Goal: Find specific page/section: Find specific page/section

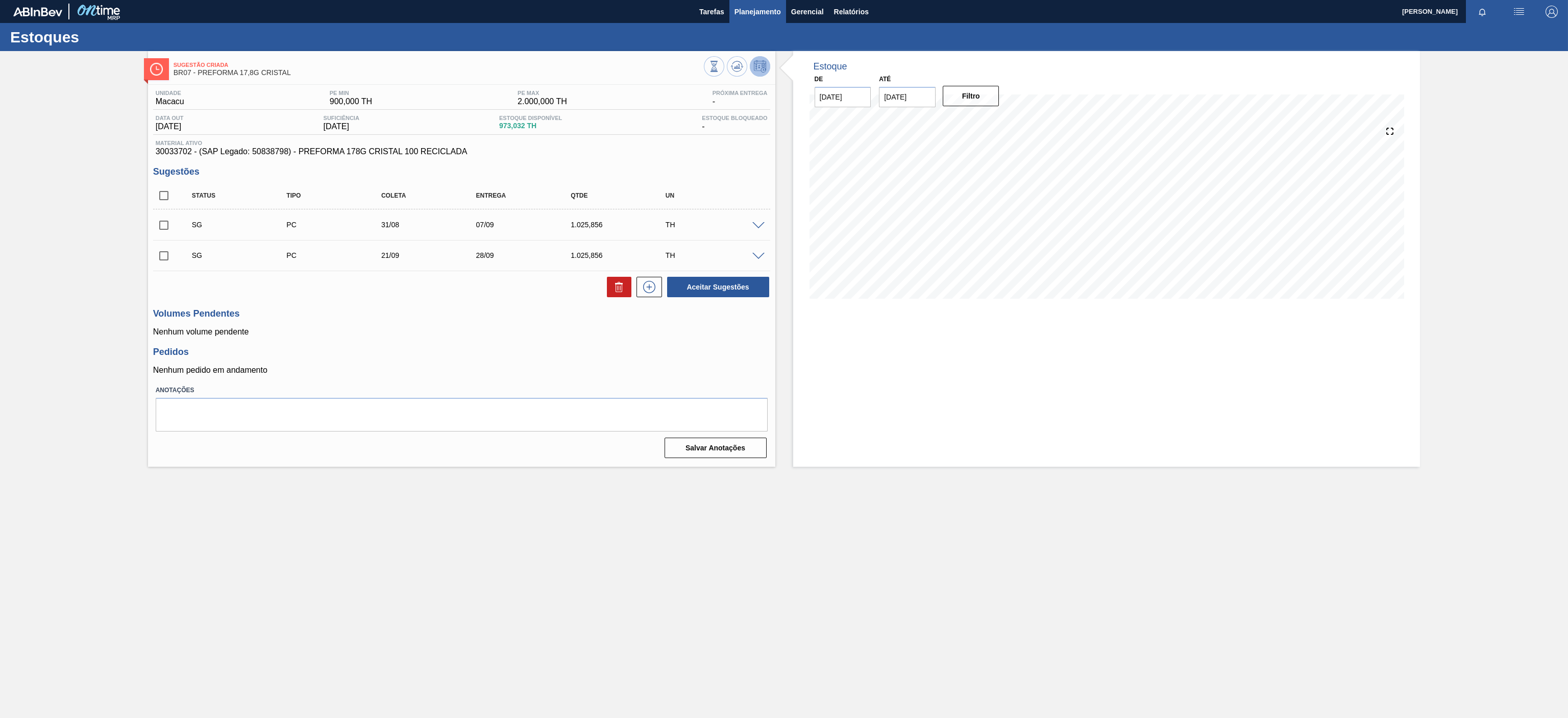
click at [767, 13] on span "Planejamento" at bounding box center [758, 12] width 46 height 12
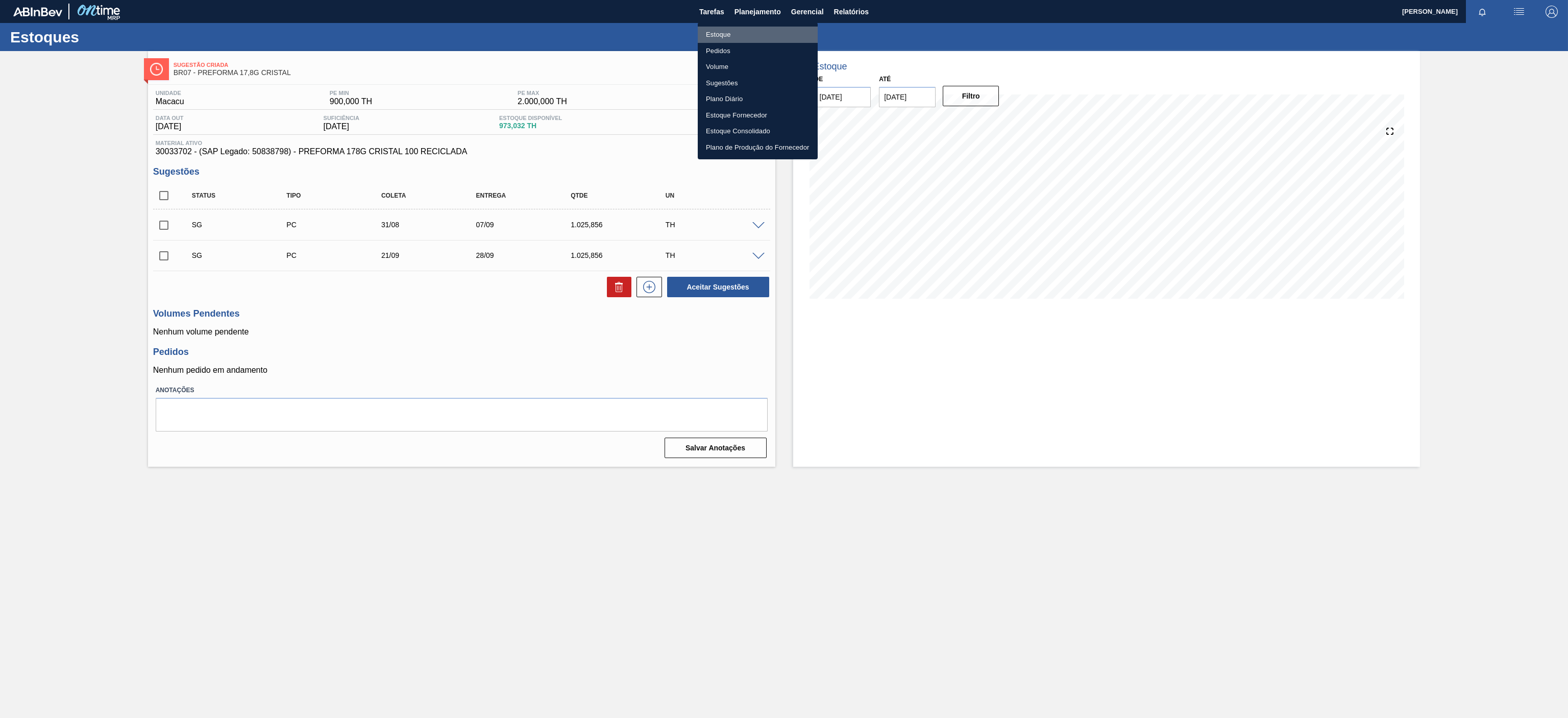
click at [734, 28] on li "Estoque" at bounding box center [758, 35] width 120 height 16
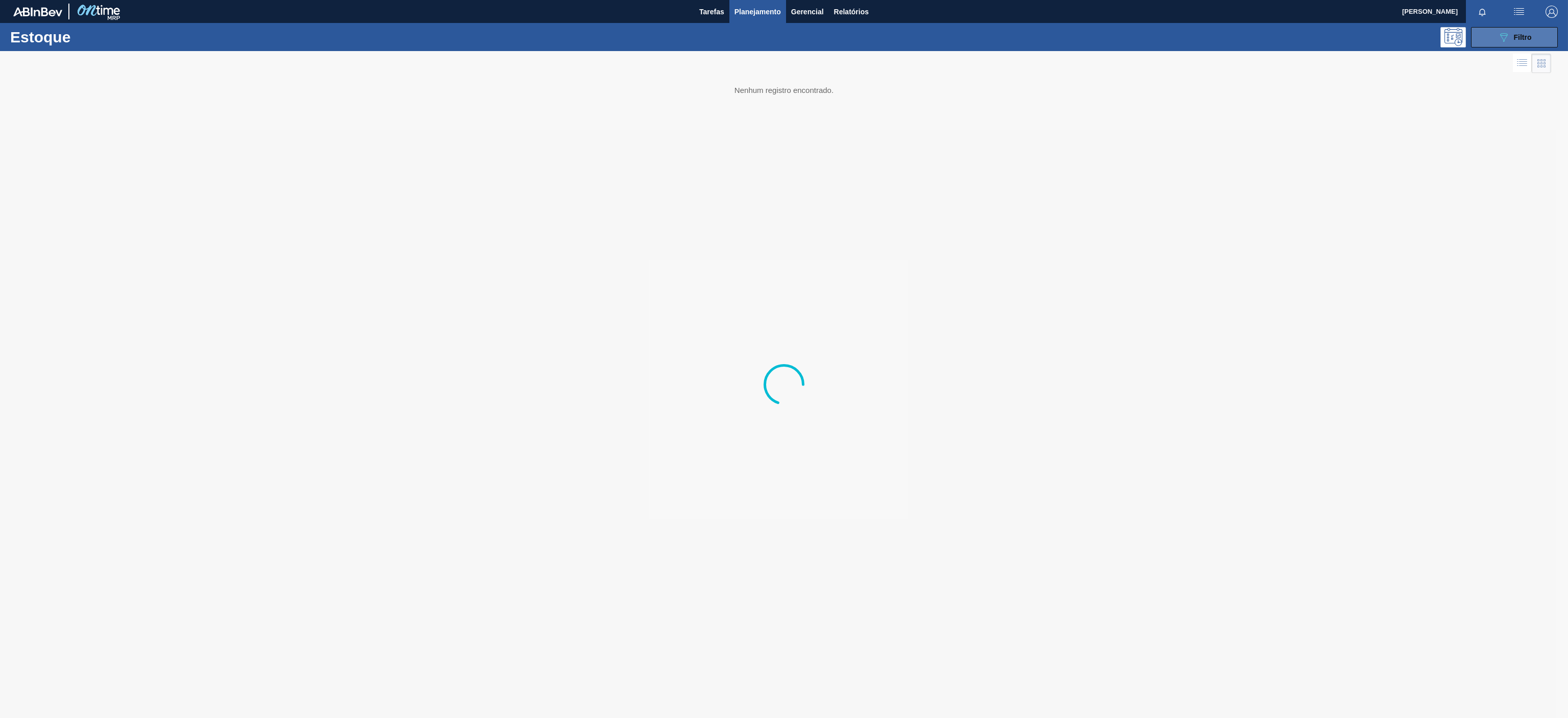
click at [1520, 39] on span "Filtro" at bounding box center [1523, 37] width 18 height 8
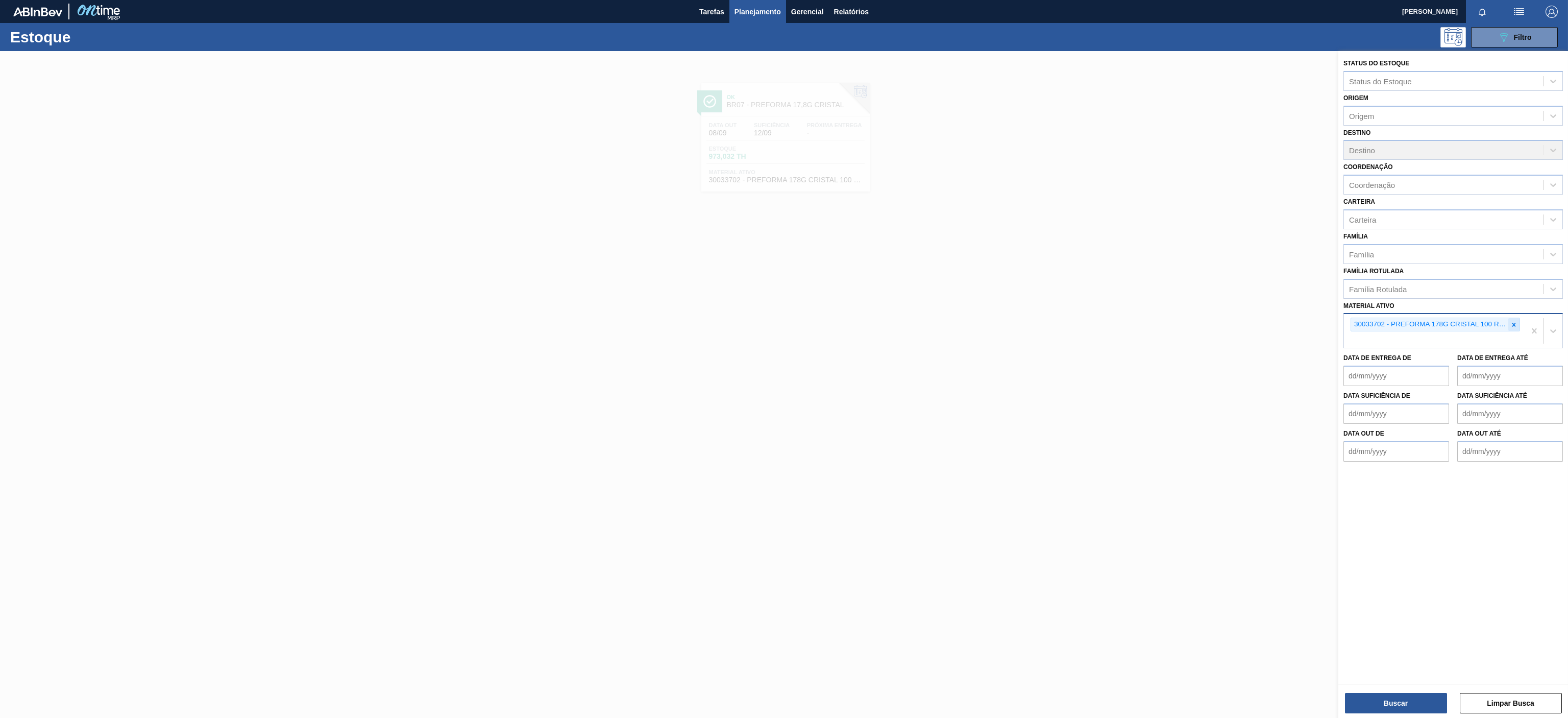
click at [1511, 322] on icon at bounding box center [1514, 325] width 7 height 7
paste ativo "30003513"
type ativo "30003513"
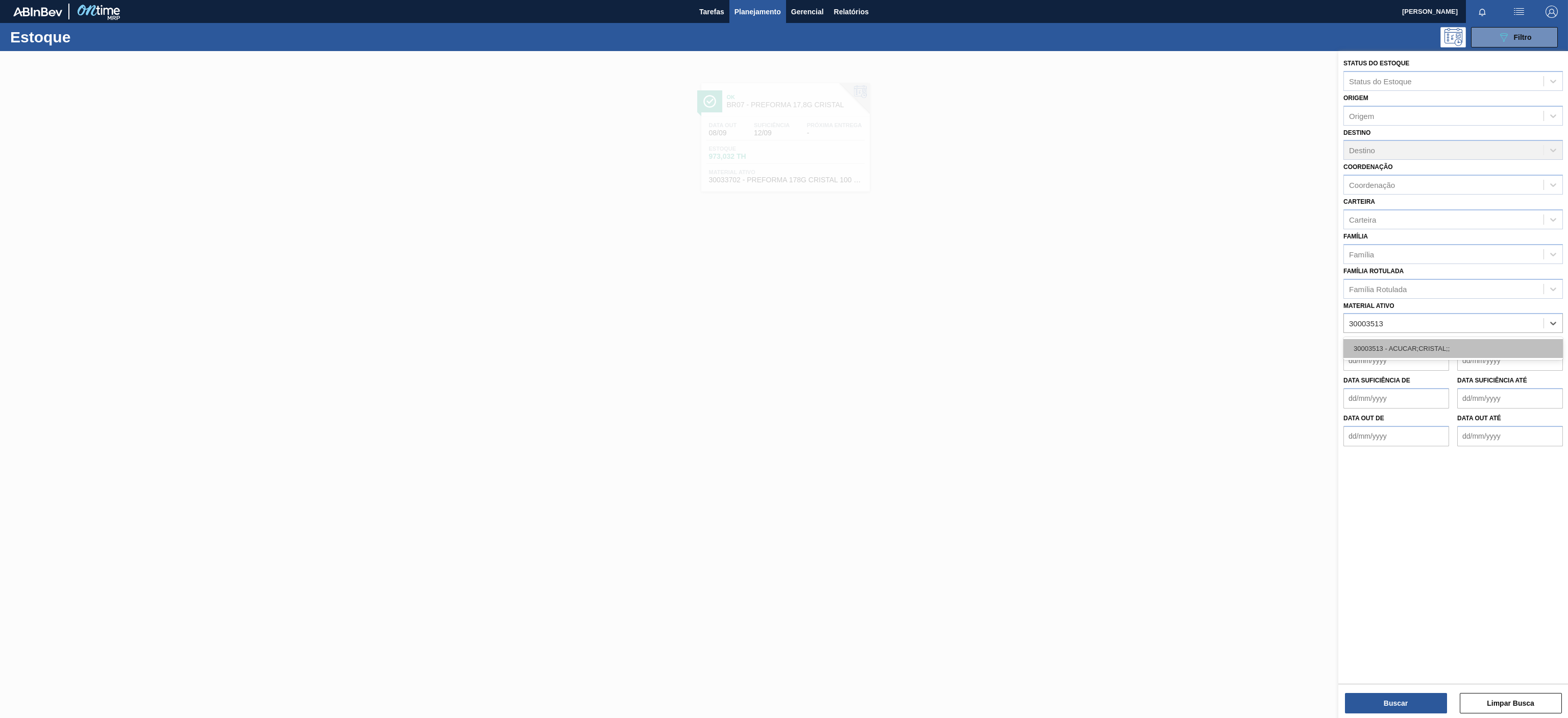
click at [1396, 351] on div "30003513 - ACUCAR;CRISTAL;;" at bounding box center [1453, 348] width 220 height 19
click at [1362, 700] on button "Buscar" at bounding box center [1396, 703] width 102 height 21
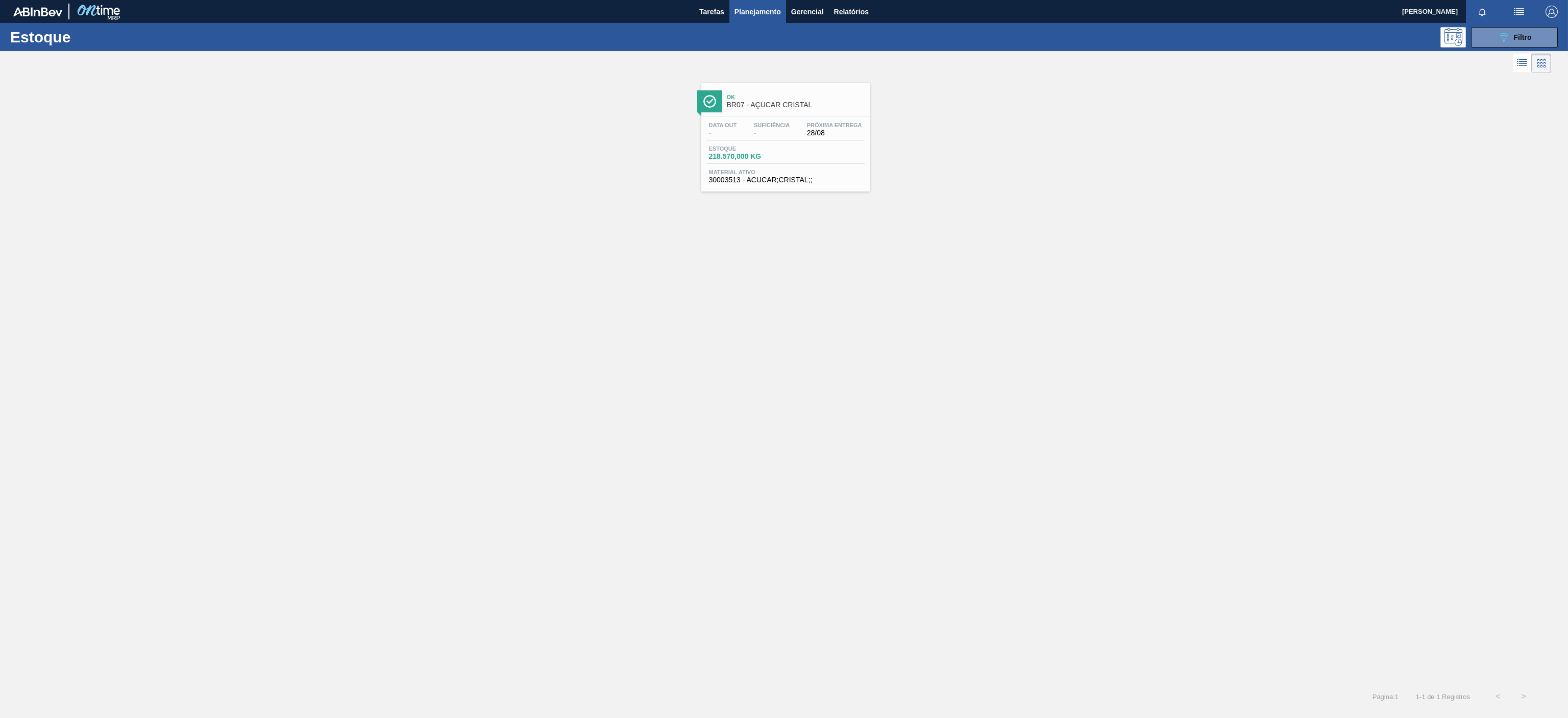
click at [834, 103] on span "BR07 - AÇÚCAR CRISTAL" at bounding box center [796, 105] width 138 height 7
